Goal: Ask a question

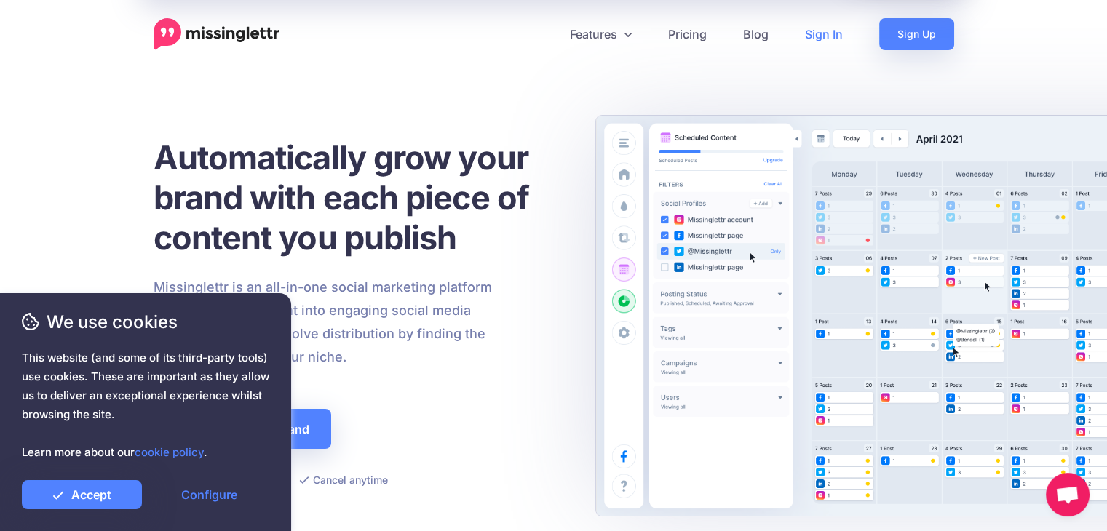
click at [830, 34] on link "Sign In" at bounding box center [824, 34] width 74 height 32
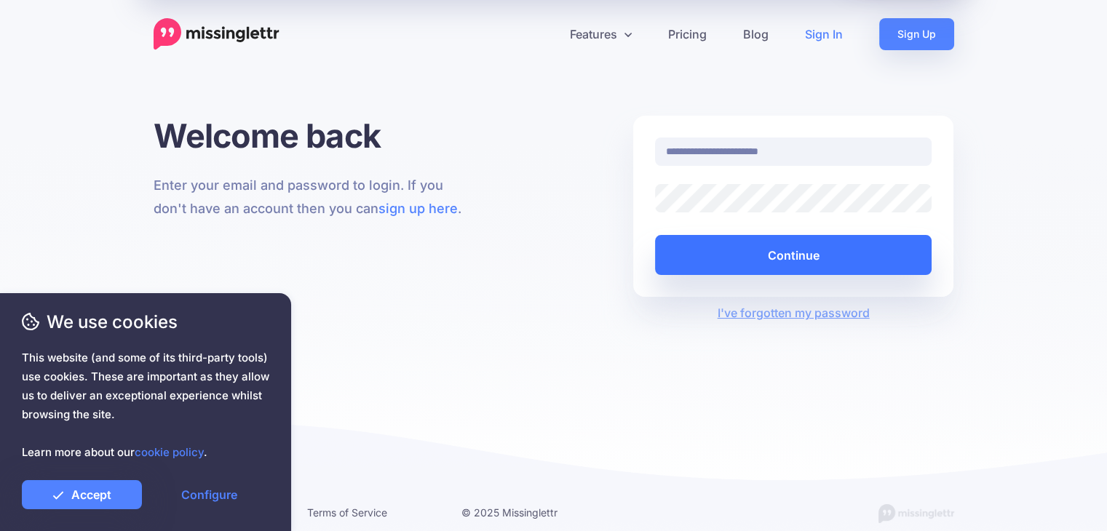
click at [810, 249] on button "Continue" at bounding box center [793, 255] width 277 height 40
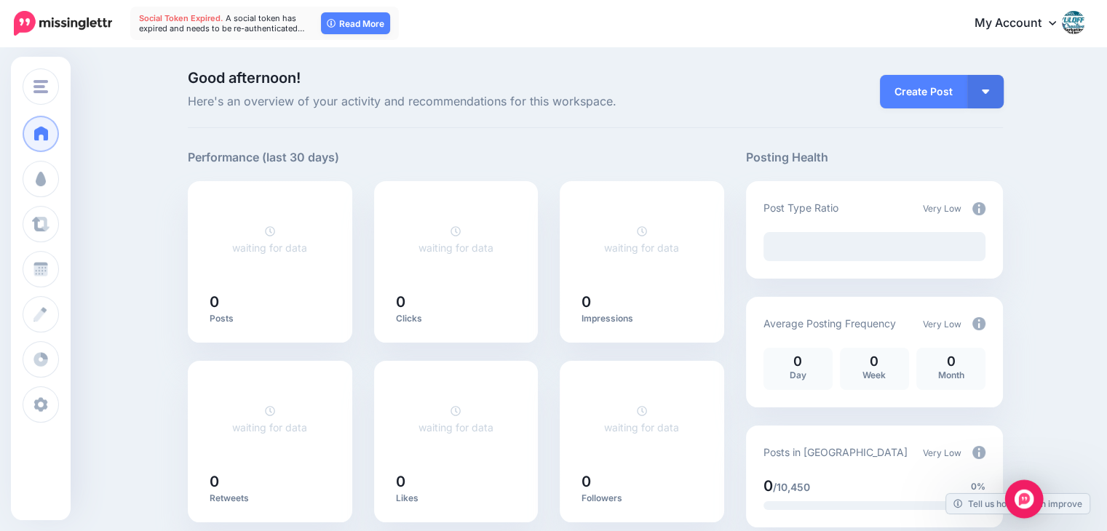
click at [1023, 493] on img "Open Intercom Messenger" at bounding box center [1023, 499] width 19 height 19
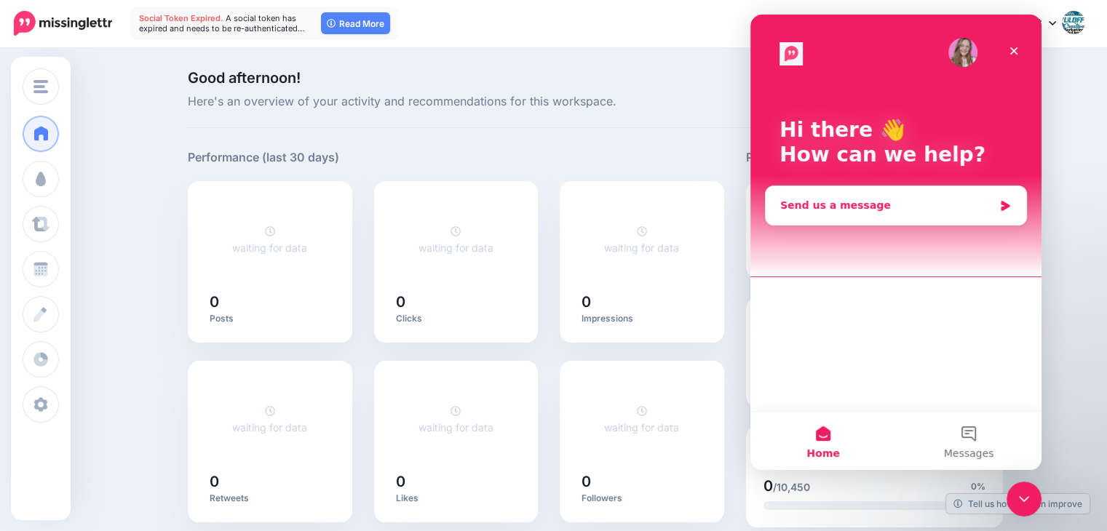
click at [926, 198] on div "Send us a message" at bounding box center [886, 205] width 213 height 15
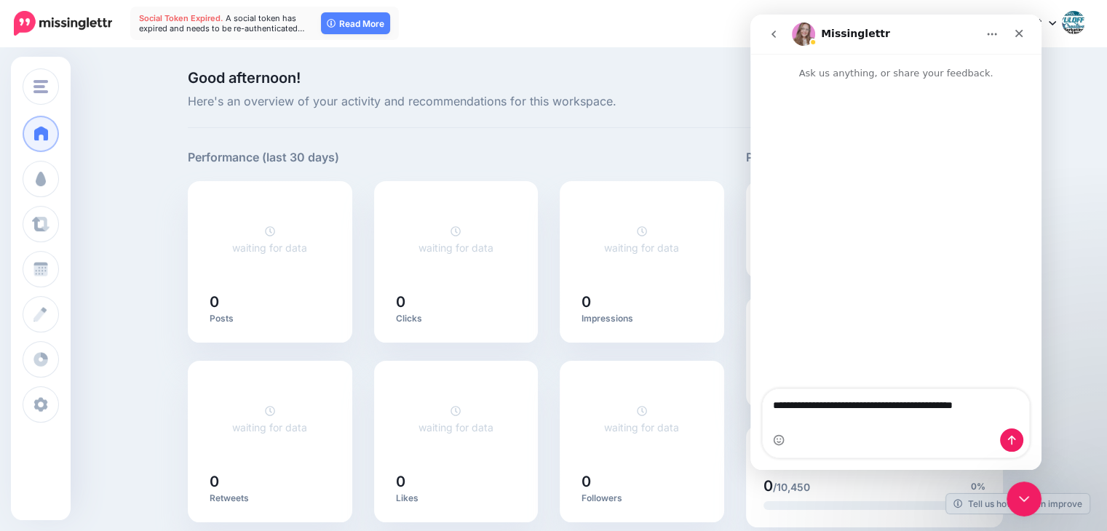
type textarea "**********"
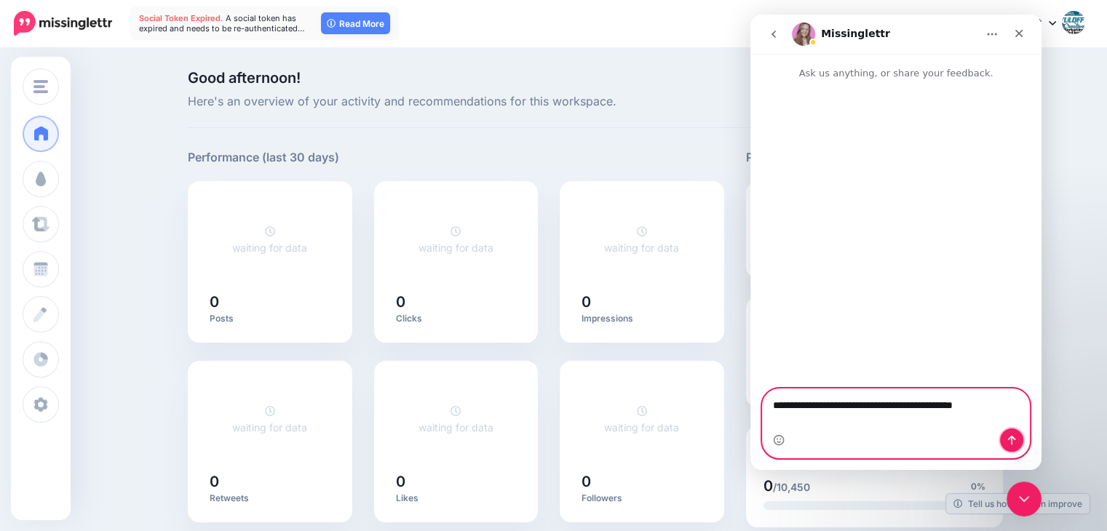
click at [1013, 442] on icon "Send a message…" at bounding box center [1012, 440] width 12 height 12
